Goal: Task Accomplishment & Management: Understand process/instructions

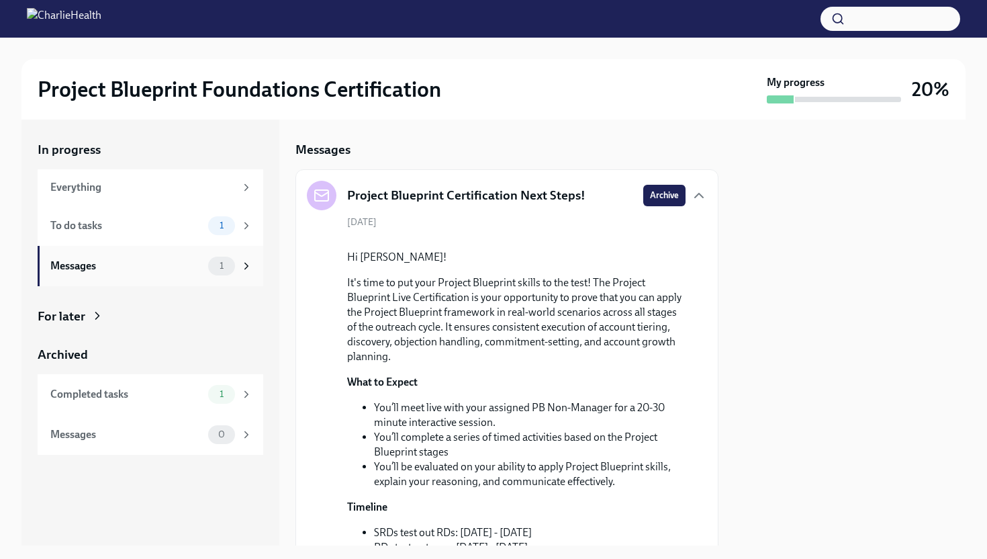
scroll to position [347, 0]
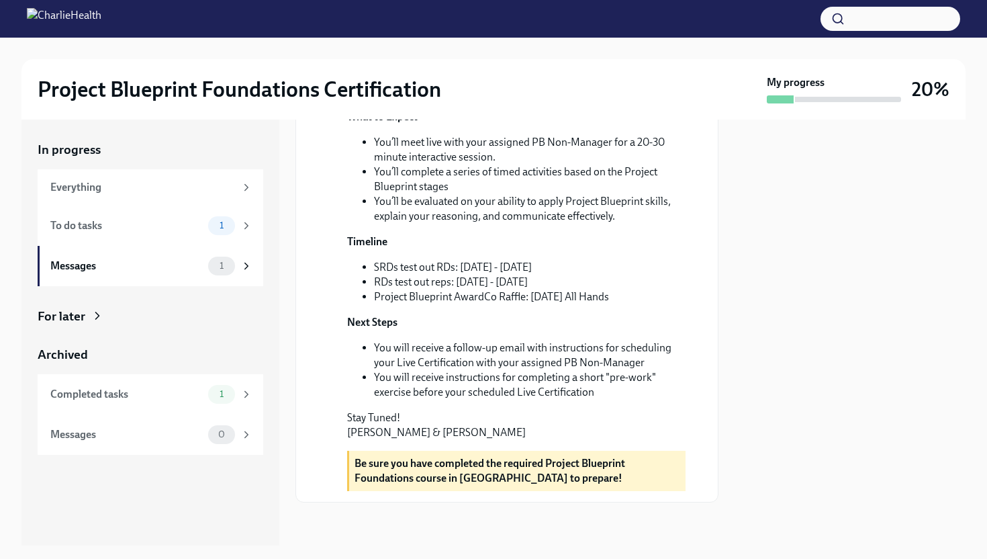
click at [404, 299] on li "Project Blueprint AwardCo Raffle: [DATE] All Hands" at bounding box center [530, 296] width 312 height 15
click at [193, 228] on div "To do tasks" at bounding box center [126, 225] width 152 height 15
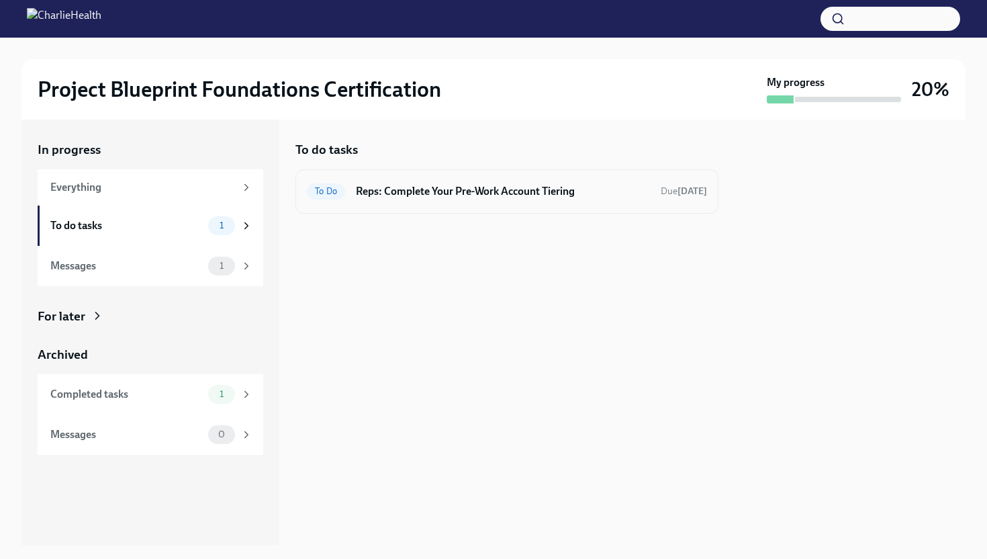
click at [495, 203] on div "To Do Reps: Complete Your Pre-Work Account Tiering Due [DATE]" at bounding box center [506, 191] width 423 height 44
click at [539, 181] on div "To Do Reps: Complete Your Pre-Work Account Tiering Due [DATE]" at bounding box center [507, 191] width 400 height 21
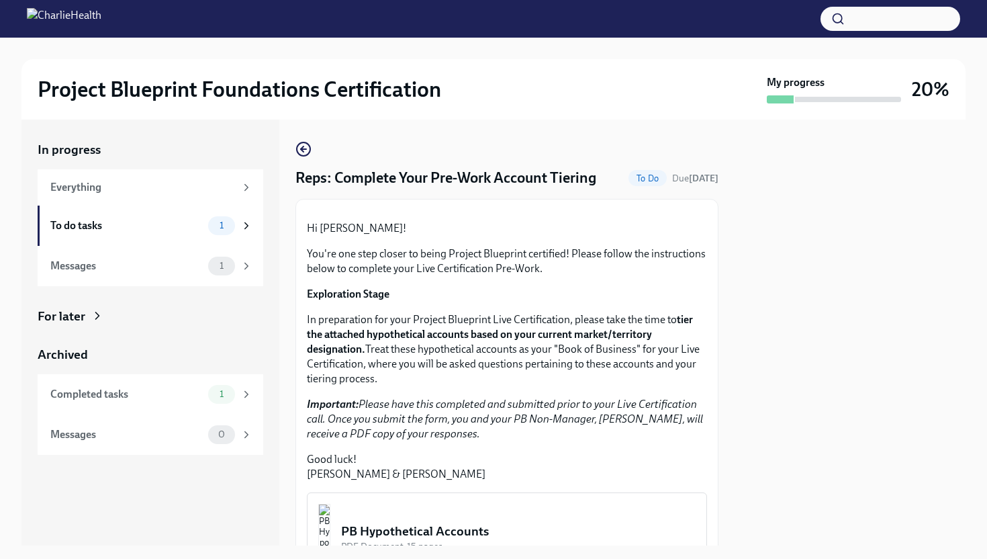
scroll to position [276, 0]
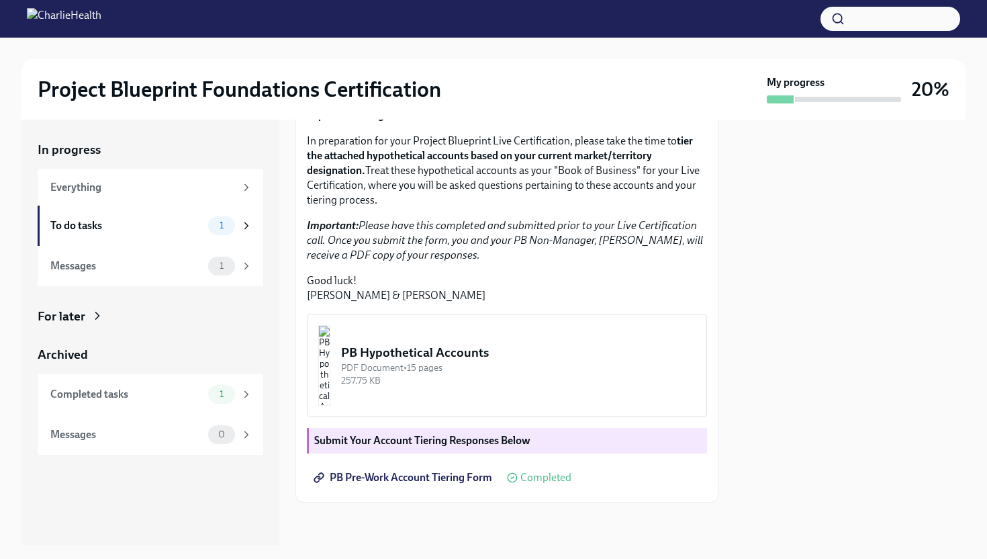
click at [330, 371] on img "button" at bounding box center [324, 365] width 12 height 81
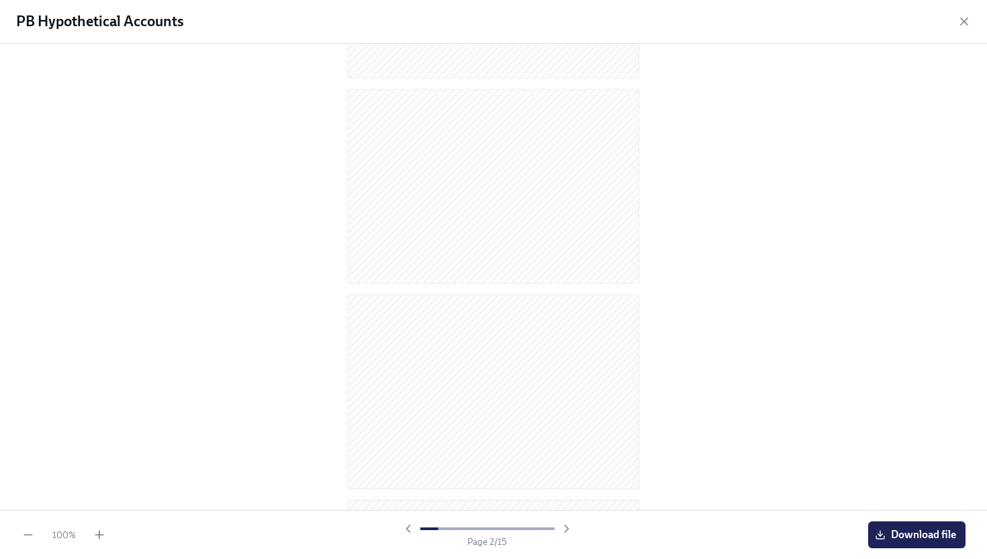
scroll to position [0, 0]
